Goal: Information Seeking & Learning: Find specific fact

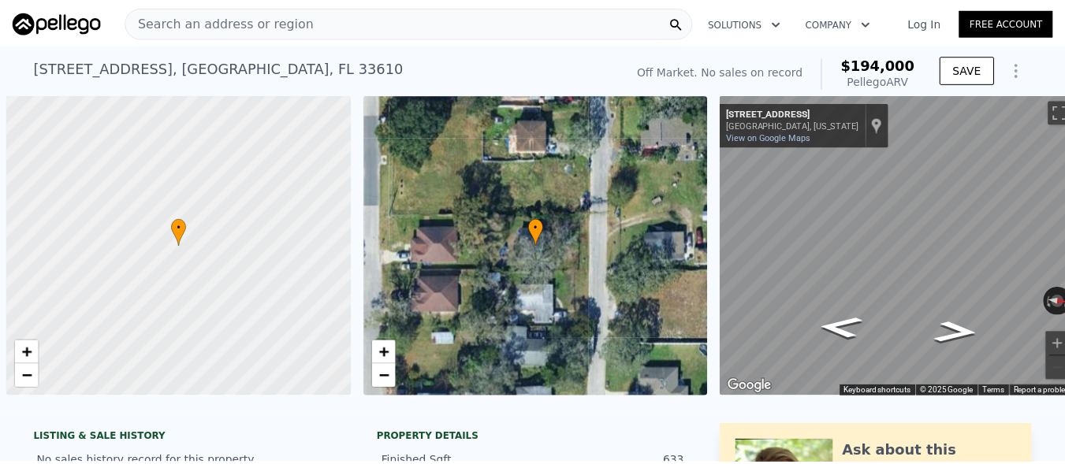
scroll to position [0, 6]
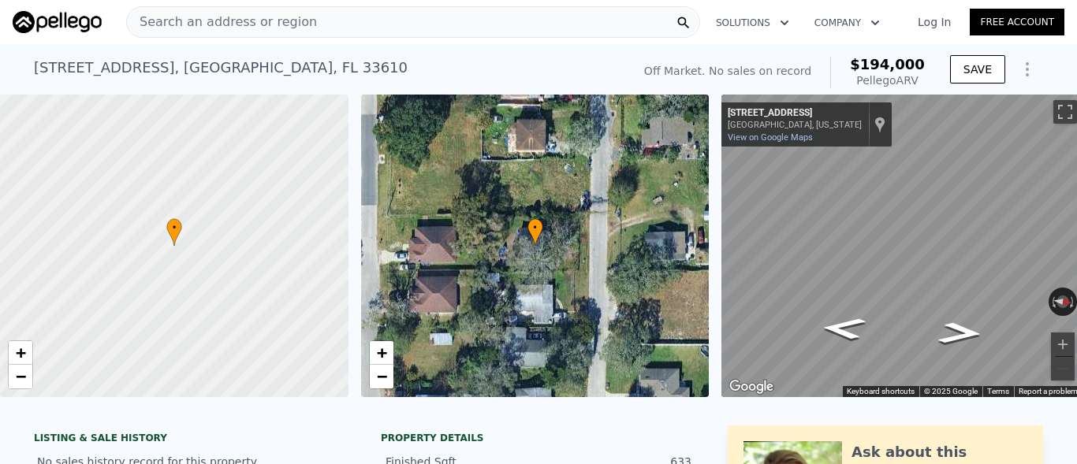
click at [78, 61] on div "[STREET_ADDRESS]" at bounding box center [221, 68] width 374 height 22
drag, startPoint x: 78, startPoint y: 61, endPoint x: 40, endPoint y: 74, distance: 40.1
click at [77, 61] on div "[STREET_ADDRESS]" at bounding box center [221, 68] width 374 height 22
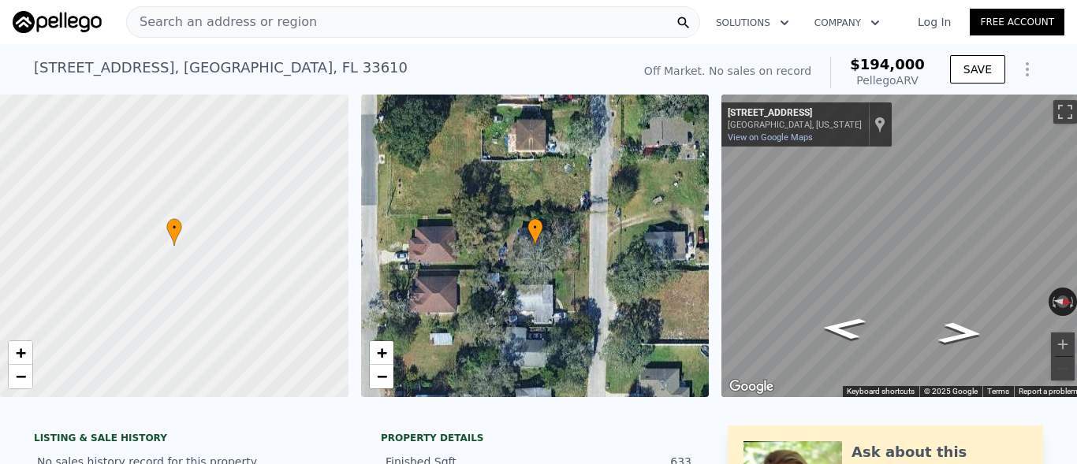
click at [40, 74] on div "[STREET_ADDRESS]" at bounding box center [221, 68] width 374 height 22
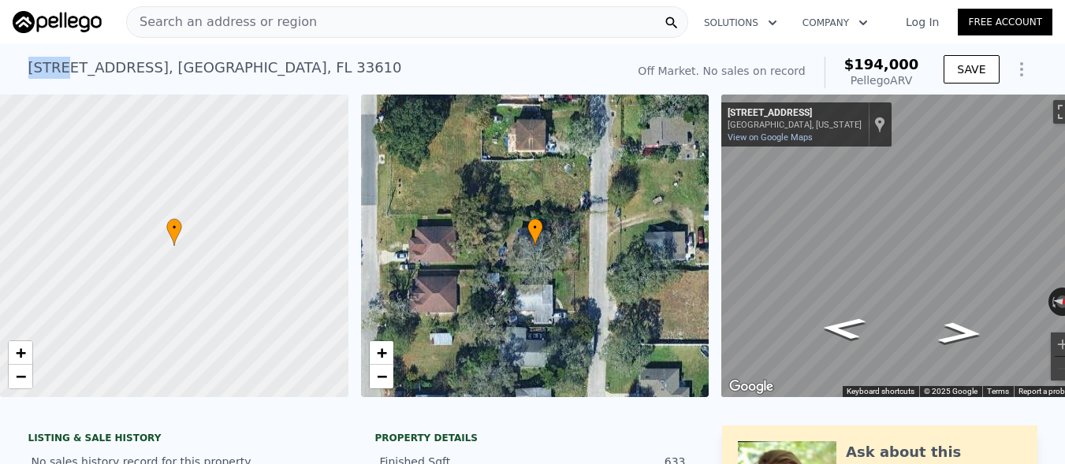
click at [40, 73] on div "[STREET_ADDRESS]" at bounding box center [215, 68] width 374 height 22
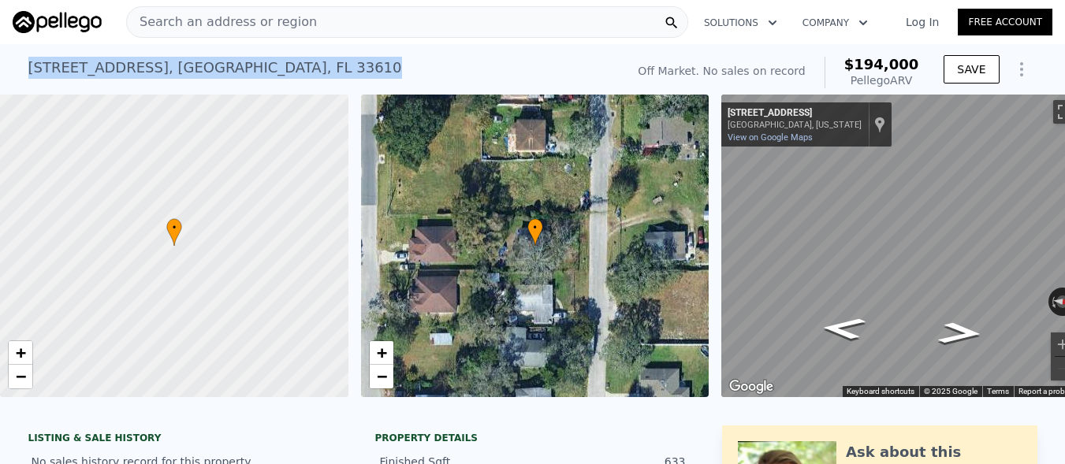
click at [40, 73] on div "[STREET_ADDRESS]" at bounding box center [215, 68] width 374 height 22
click at [419, 58] on div "[STREET_ADDRESS] No sales on record (~ARV $194k )" at bounding box center [323, 72] width 591 height 44
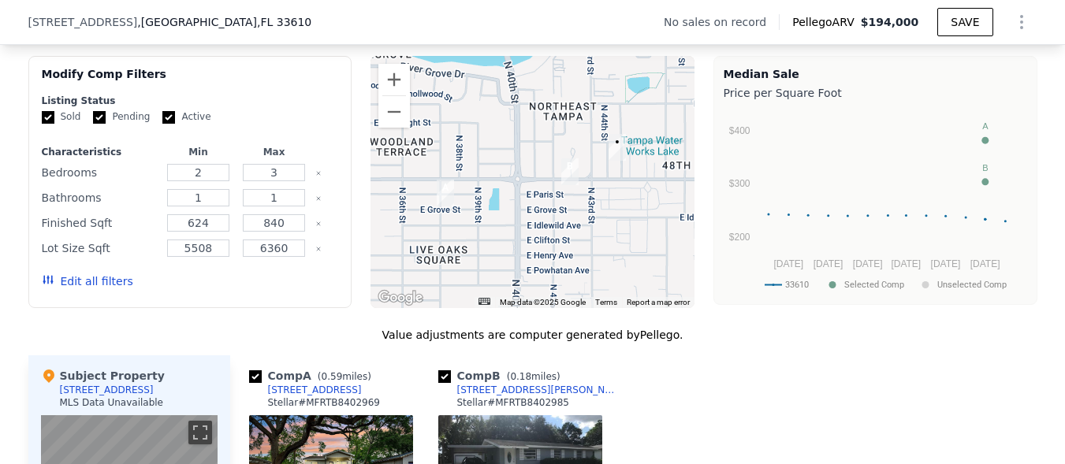
scroll to position [1183, 0]
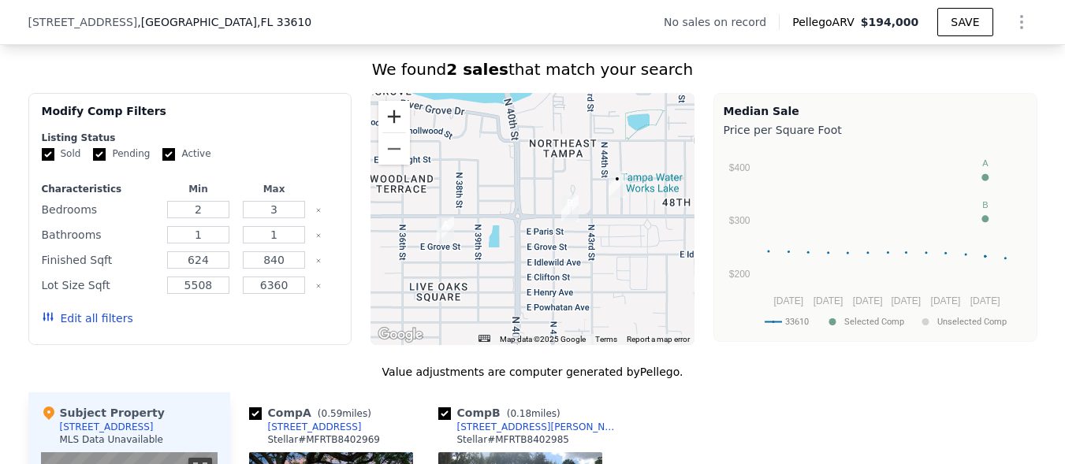
click at [393, 121] on button "Zoom in" at bounding box center [394, 117] width 32 height 32
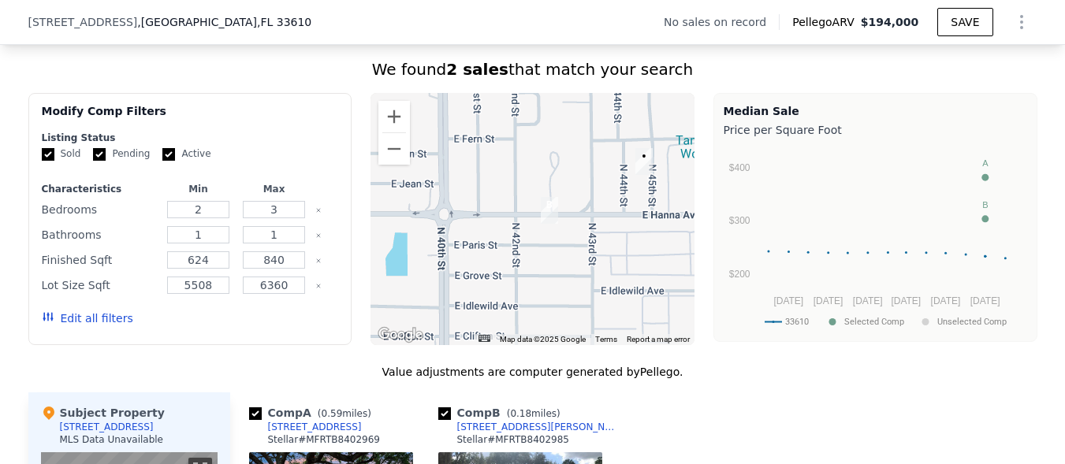
drag, startPoint x: 561, startPoint y: 192, endPoint x: 495, endPoint y: 192, distance: 66.2
click at [495, 192] on div at bounding box center [533, 219] width 324 height 252
click at [398, 163] on button "Zoom out" at bounding box center [394, 149] width 32 height 32
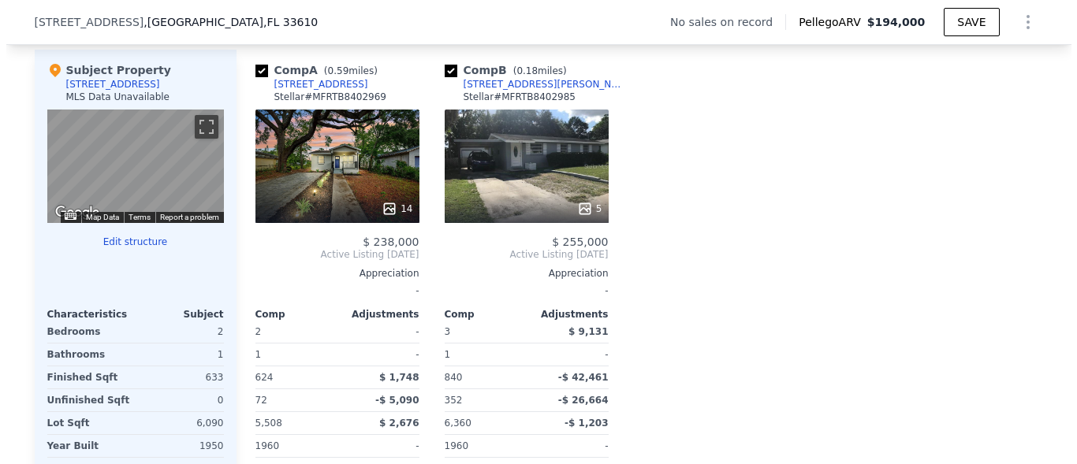
scroll to position [1498, 0]
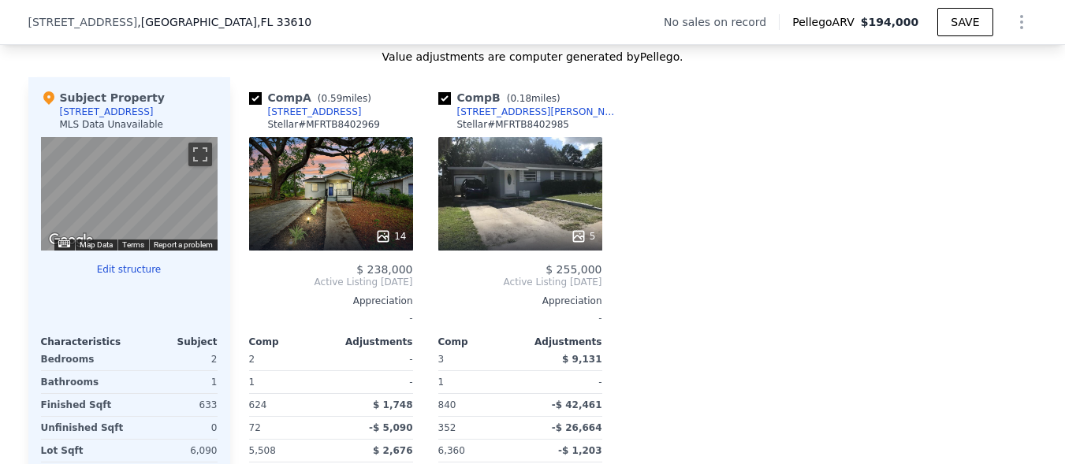
click at [542, 222] on div "5" at bounding box center [520, 194] width 164 height 114
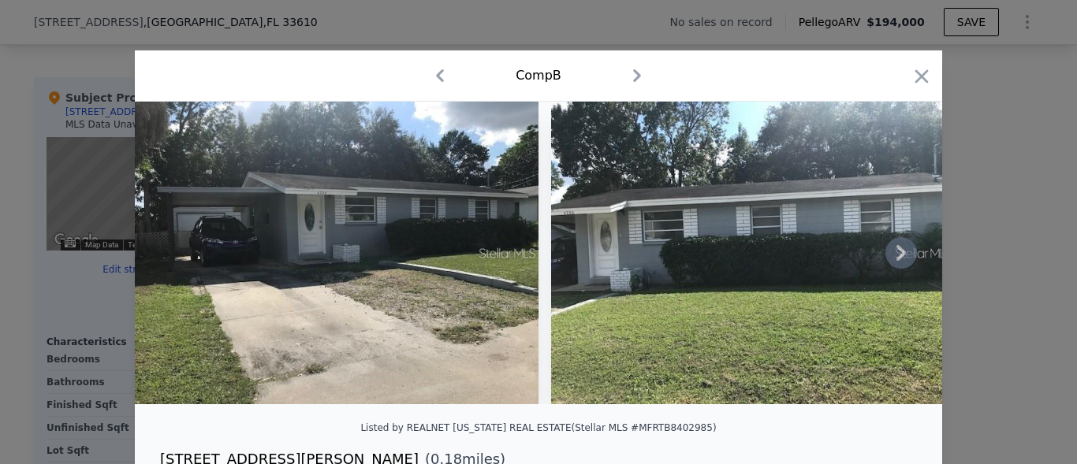
click at [896, 255] on icon at bounding box center [900, 253] width 9 height 16
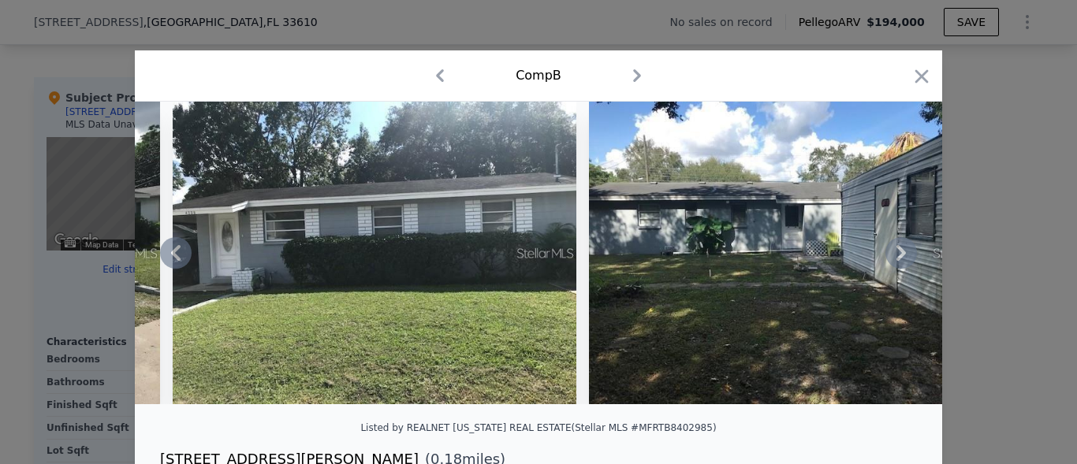
click at [905, 253] on icon at bounding box center [901, 253] width 32 height 32
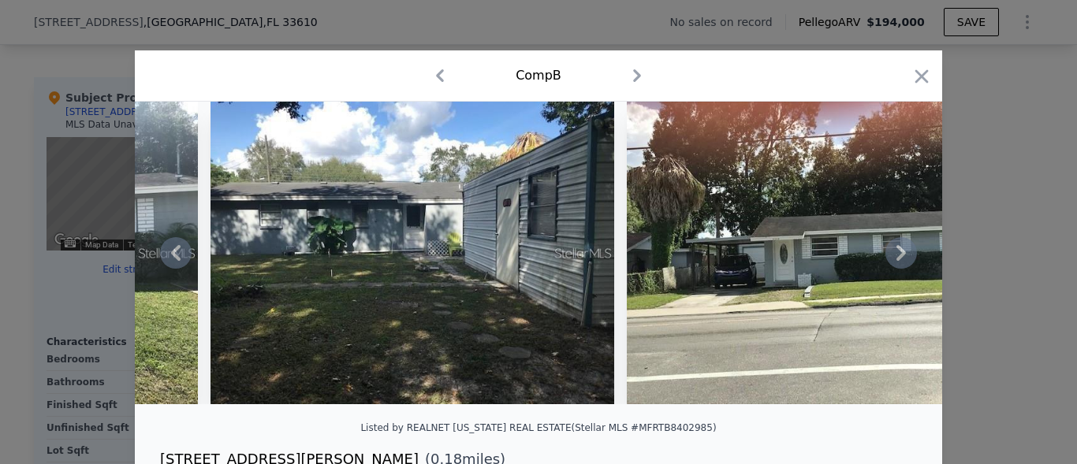
click at [896, 256] on icon at bounding box center [900, 253] width 9 height 16
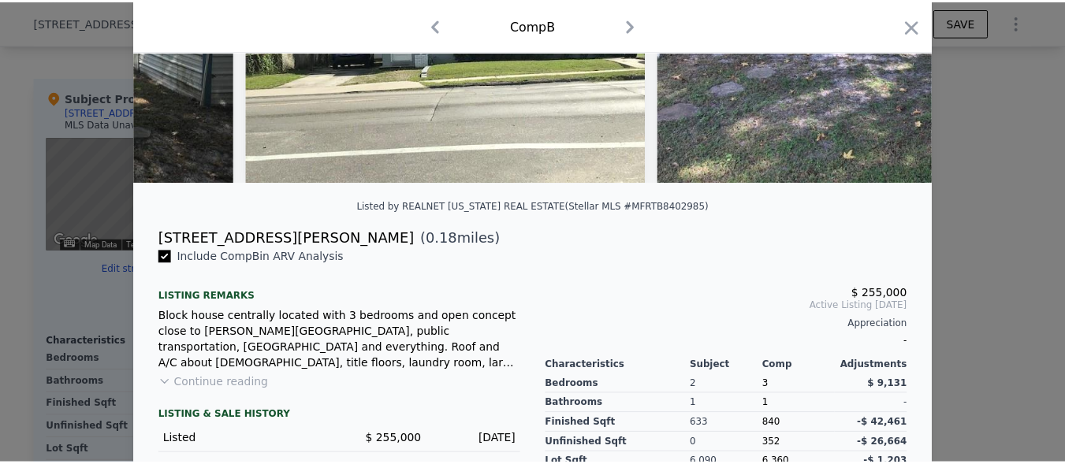
scroll to position [237, 0]
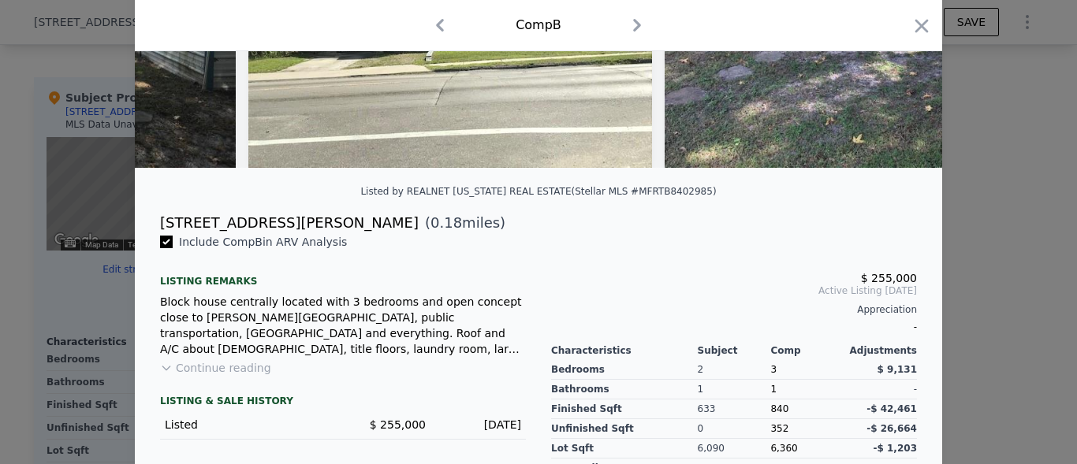
click at [226, 234] on div "[STREET_ADDRESS][PERSON_NAME]" at bounding box center [289, 223] width 259 height 22
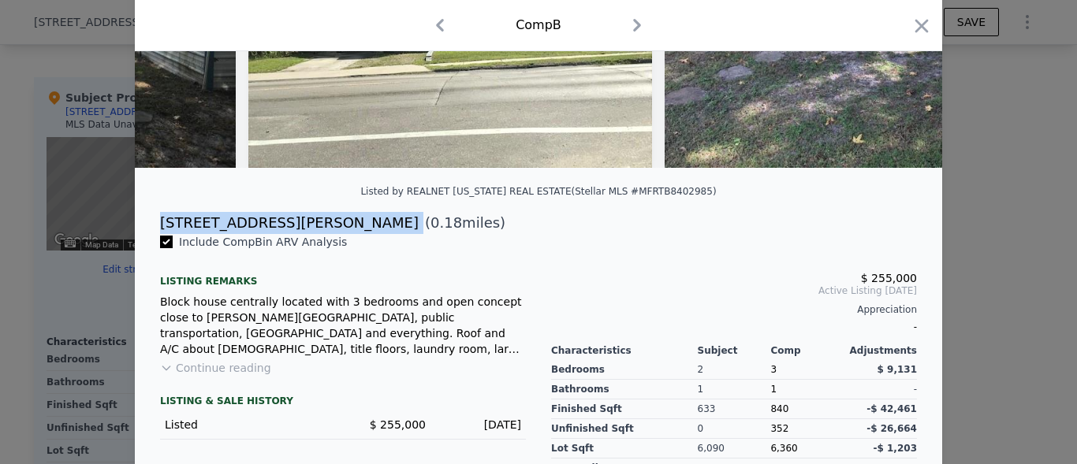
click at [226, 234] on div "[STREET_ADDRESS][PERSON_NAME]" at bounding box center [289, 223] width 259 height 22
copy div "[STREET_ADDRESS][PERSON_NAME]"
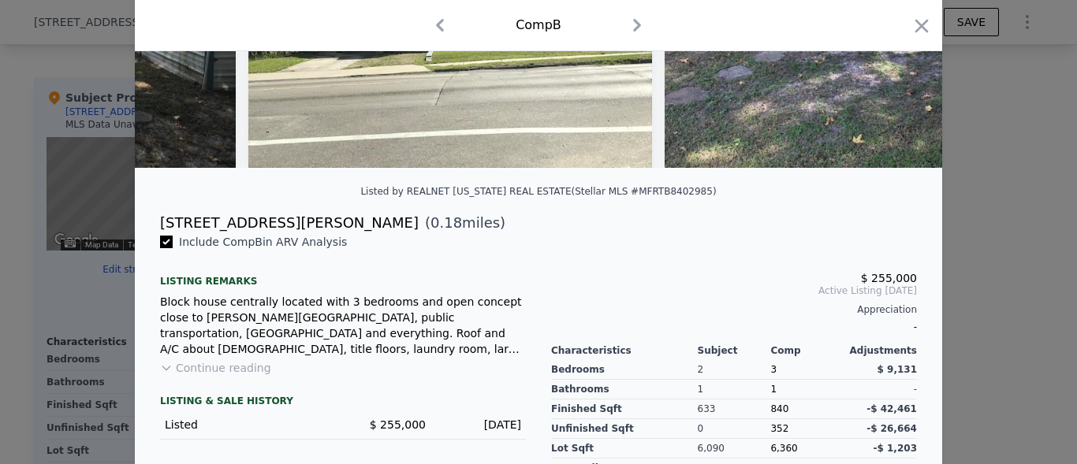
click at [1008, 285] on div at bounding box center [538, 232] width 1077 height 464
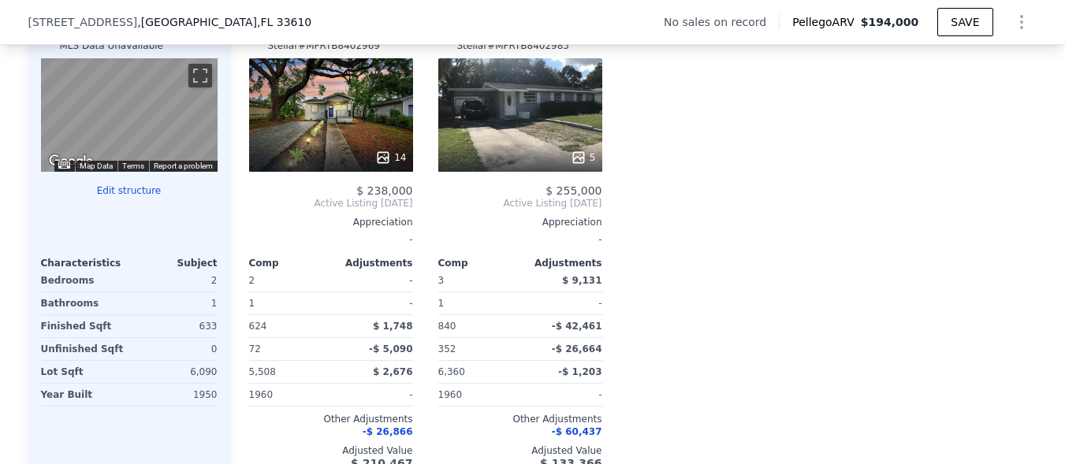
scroll to position [1498, 0]
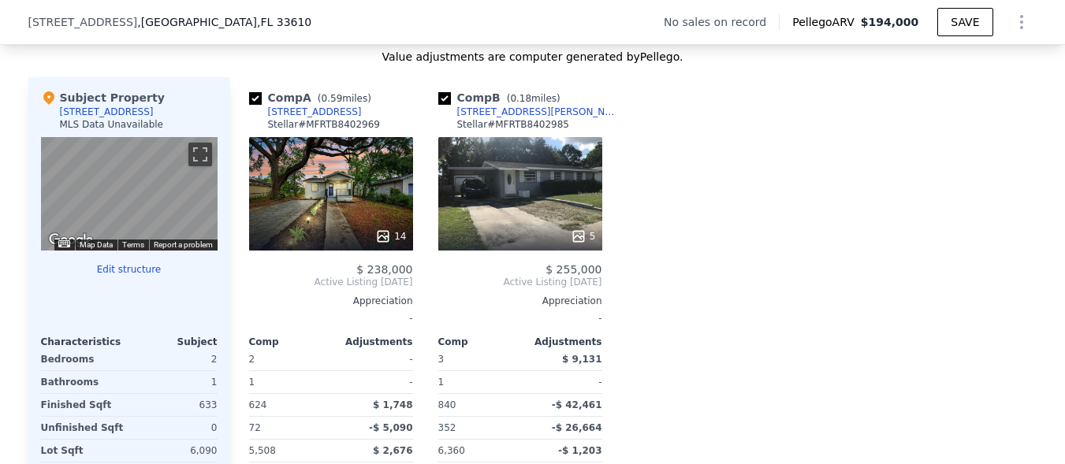
click at [137, 26] on span ", [GEOGRAPHIC_DATA]" at bounding box center [224, 22] width 174 height 16
click at [47, 29] on span "[STREET_ADDRESS]" at bounding box center [83, 22] width 110 height 16
click at [43, 24] on span "[STREET_ADDRESS]" at bounding box center [83, 22] width 110 height 16
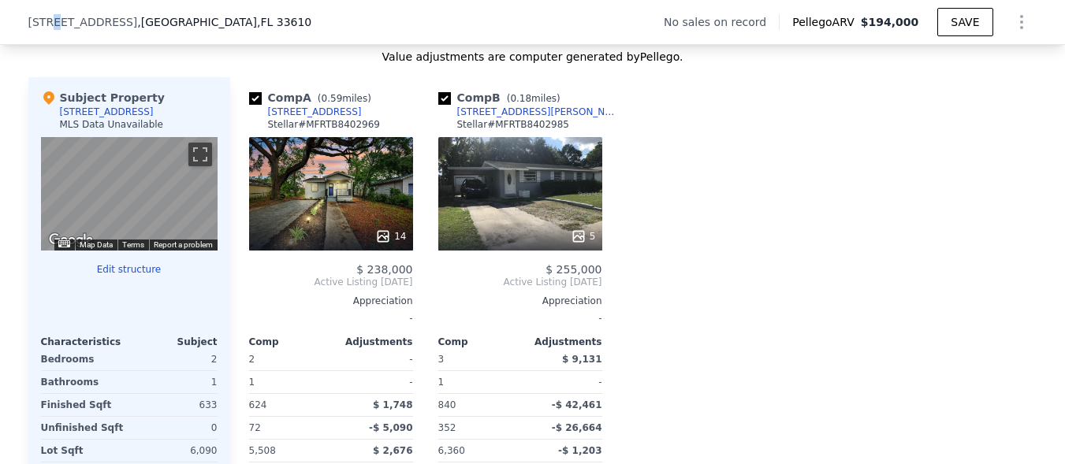
click at [43, 24] on span "[STREET_ADDRESS]" at bounding box center [83, 22] width 110 height 16
drag, startPoint x: 43, startPoint y: 24, endPoint x: 371, endPoint y: 27, distance: 328.8
click at [371, 27] on div "[STREET_ADDRESS] No sales on record Pellego ARV $194,000 SAVE" at bounding box center [532, 22] width 1009 height 44
copy div "[STREET_ADDRESS]"
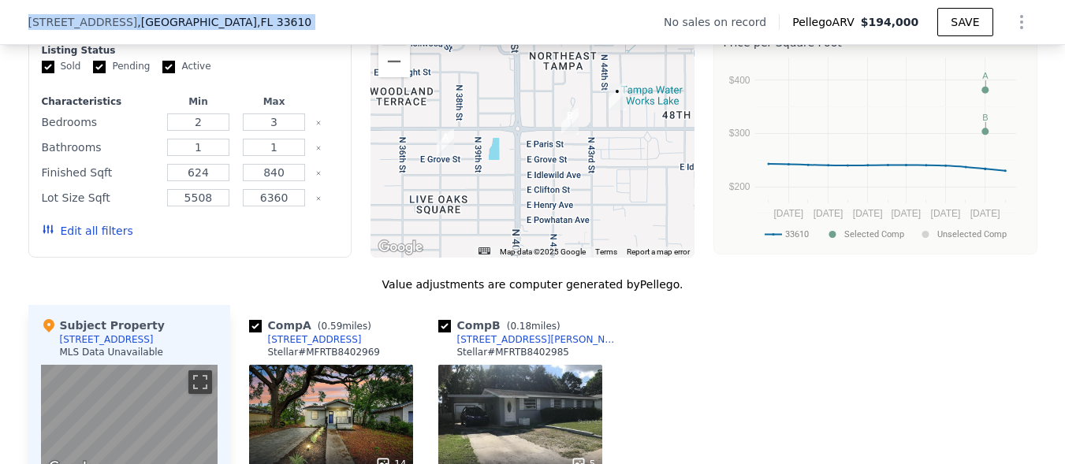
scroll to position [1262, 0]
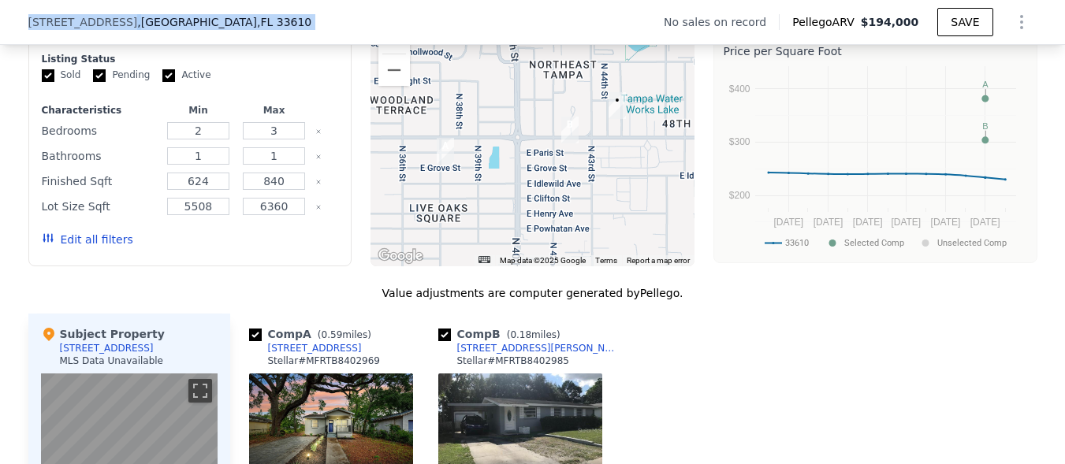
click at [28, 20] on span "[STREET_ADDRESS]" at bounding box center [83, 22] width 110 height 16
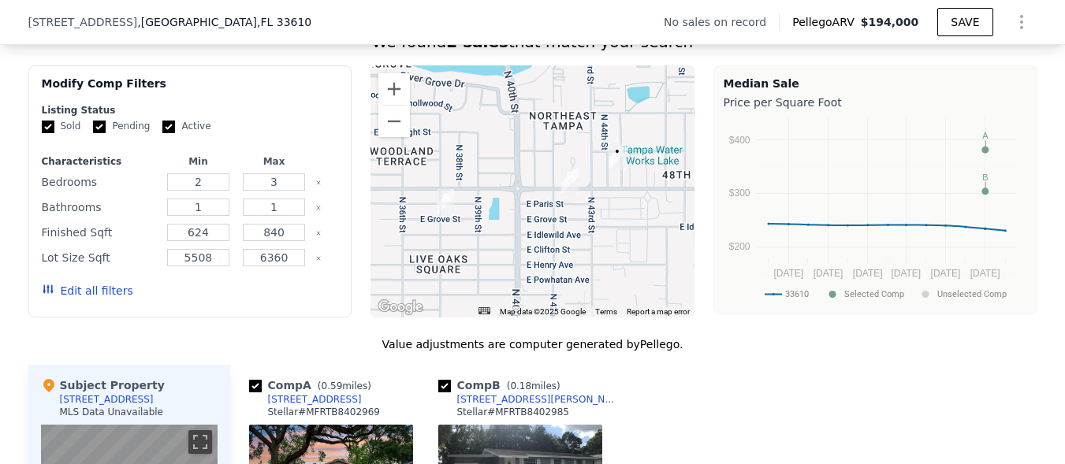
scroll to position [1183, 0]
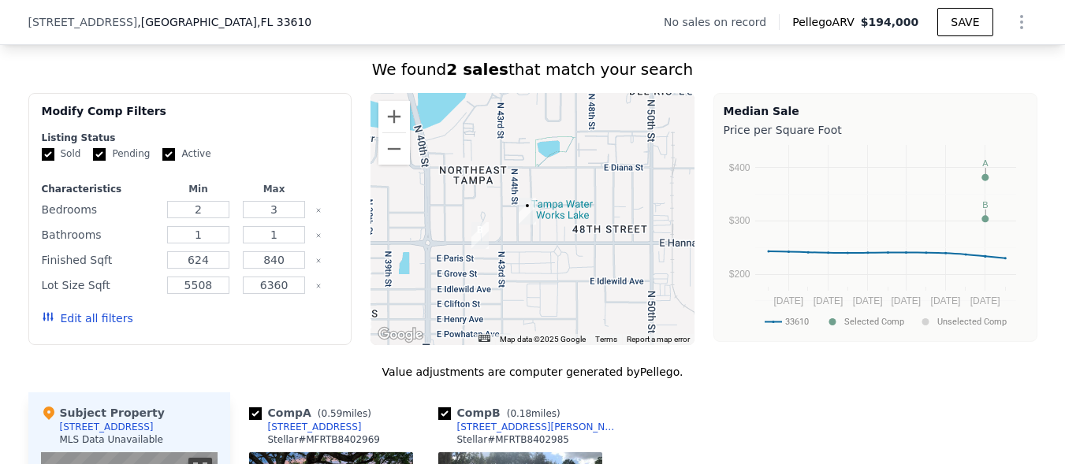
drag, startPoint x: 579, startPoint y: 244, endPoint x: 484, endPoint y: 274, distance: 99.0
click at [484, 274] on div at bounding box center [533, 219] width 324 height 252
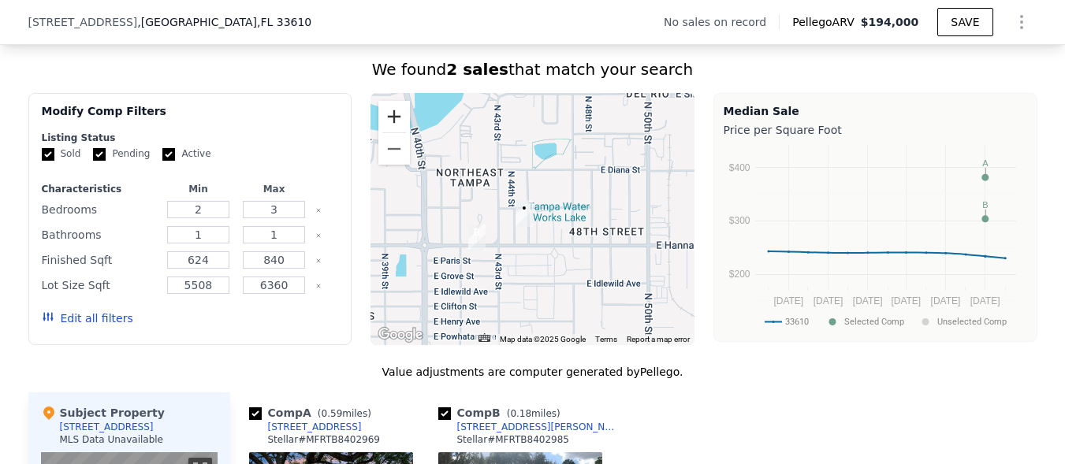
click at [389, 130] on button "Zoom in" at bounding box center [394, 117] width 32 height 32
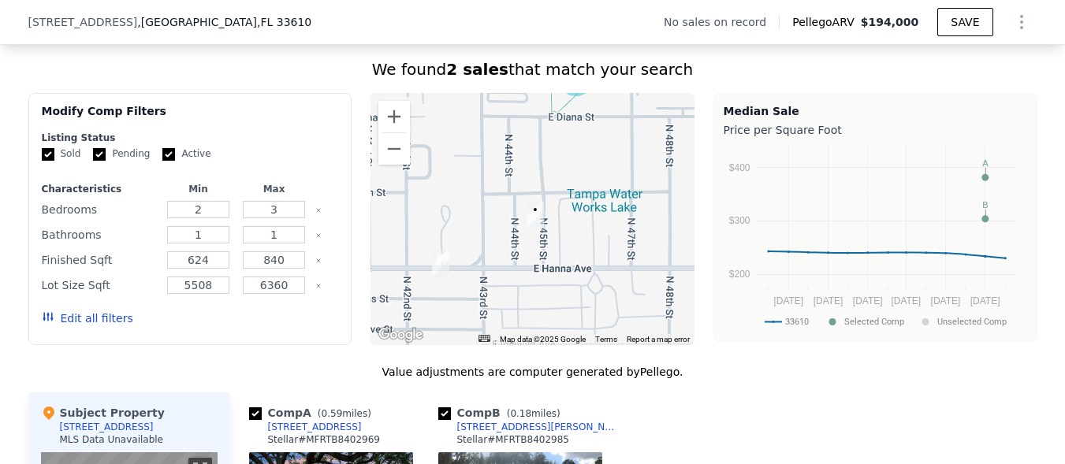
drag, startPoint x: 525, startPoint y: 202, endPoint x: 546, endPoint y: 196, distance: 21.2
click at [546, 196] on div at bounding box center [533, 219] width 324 height 252
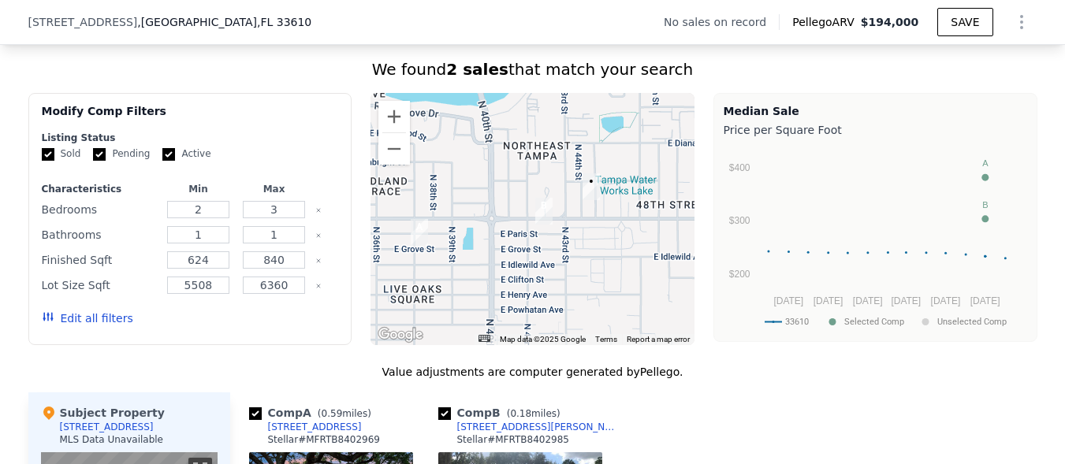
drag, startPoint x: 566, startPoint y: 250, endPoint x: 536, endPoint y: 254, distance: 30.2
click at [536, 254] on div at bounding box center [533, 219] width 324 height 252
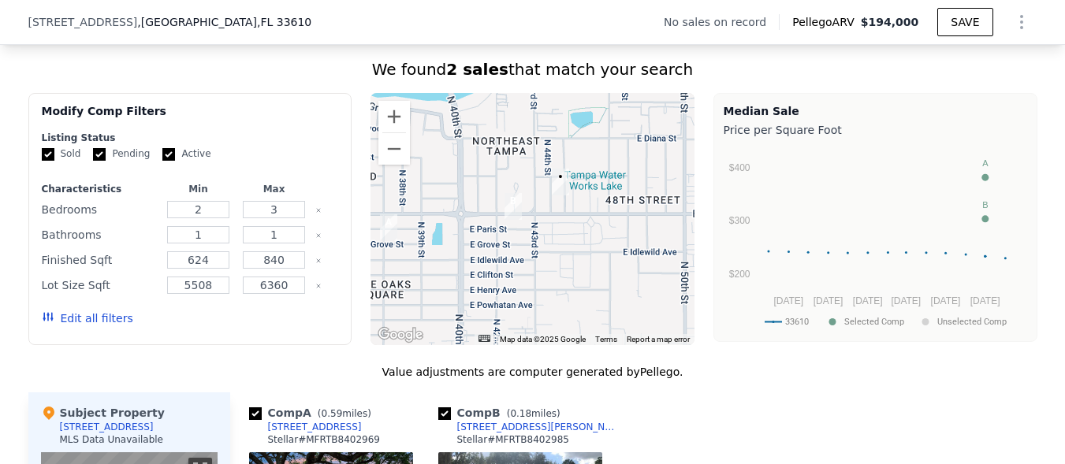
drag, startPoint x: 512, startPoint y: 241, endPoint x: 453, endPoint y: 238, distance: 58.4
click at [453, 238] on div at bounding box center [533, 219] width 324 height 252
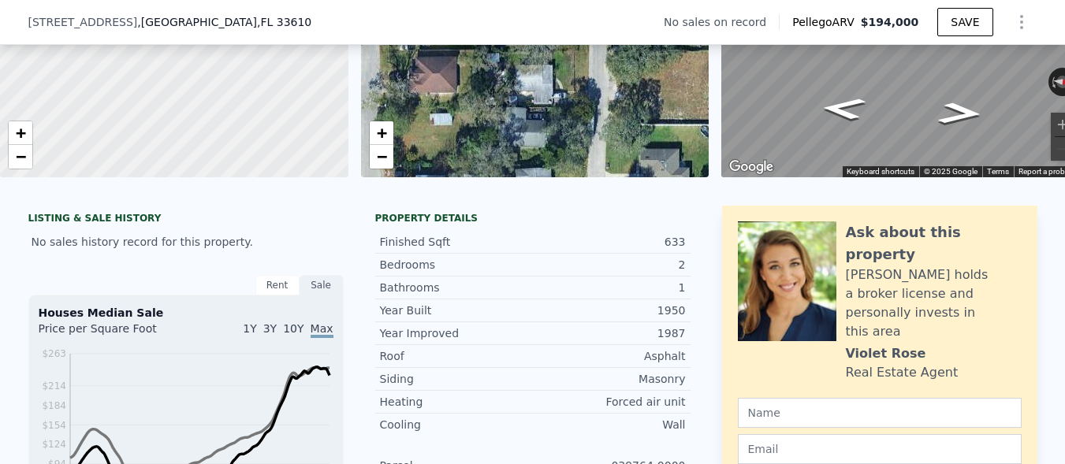
scroll to position [237, 0]
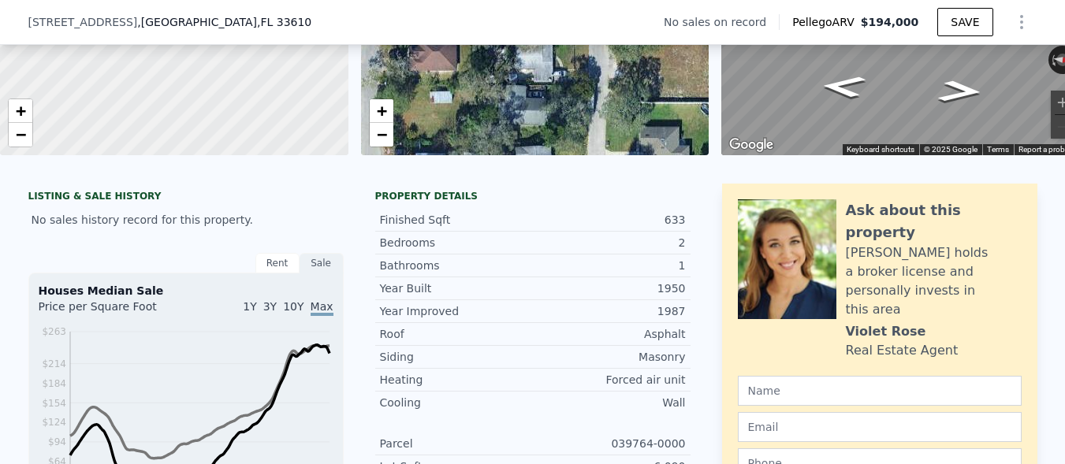
drag, startPoint x: 21, startPoint y: 20, endPoint x: 258, endPoint y: 29, distance: 236.7
click at [258, 29] on div "[STREET_ADDRESS] No sales on record Pellego ARV $194,000 SAVE" at bounding box center [532, 22] width 1065 height 45
copy div "[STREET_ADDRESS]"
